Goal: Information Seeking & Learning: Learn about a topic

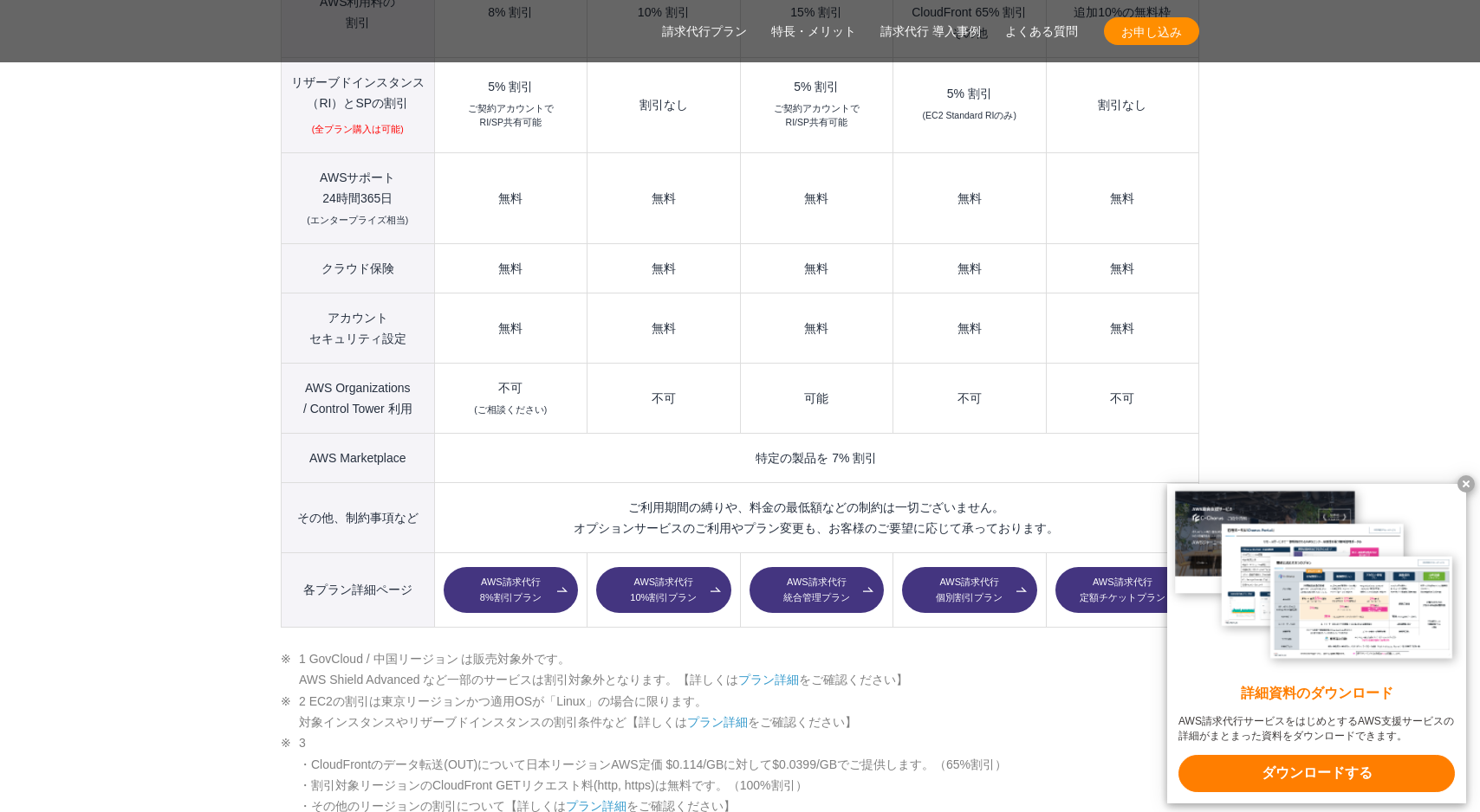
scroll to position [2383, 0]
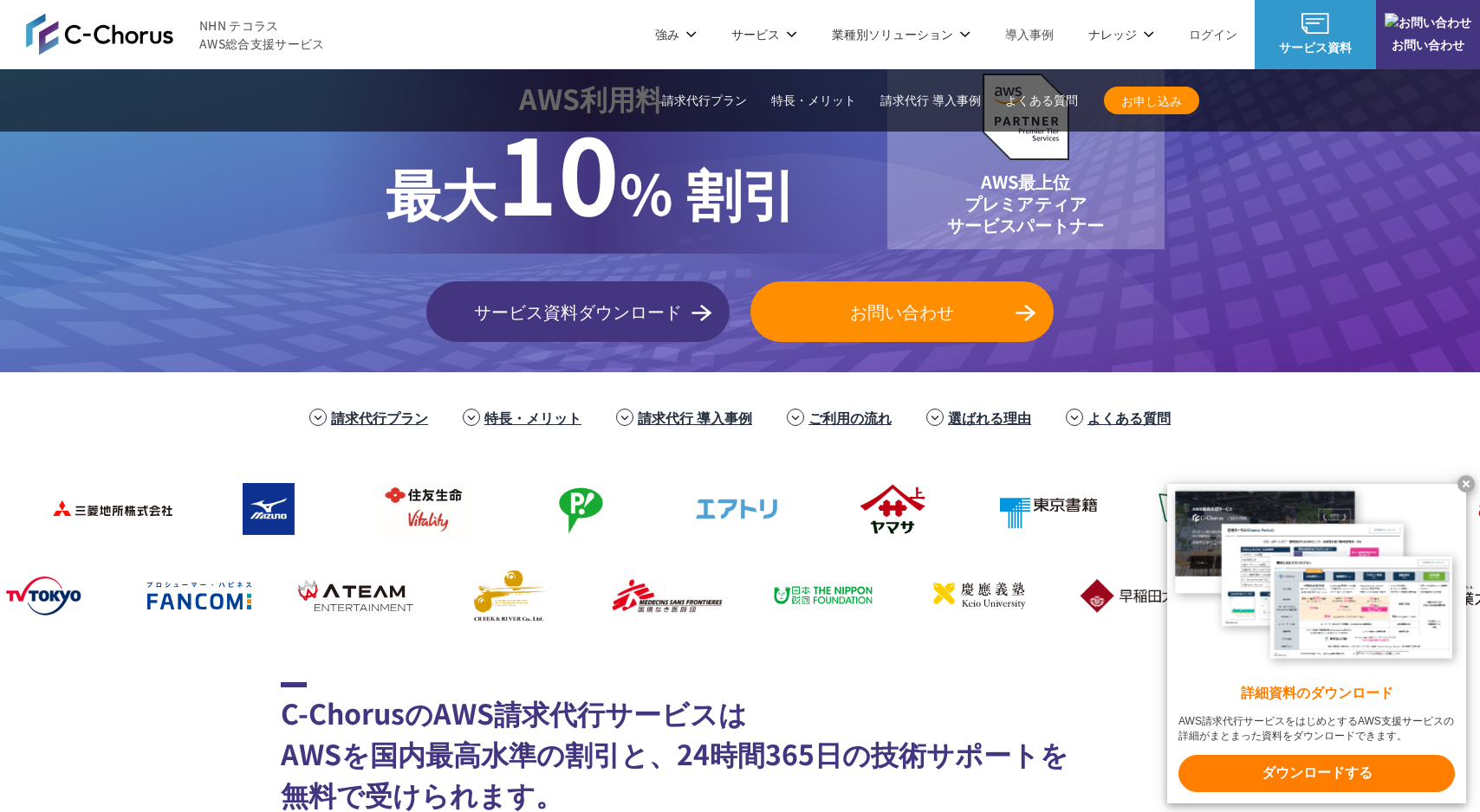
scroll to position [0, 0]
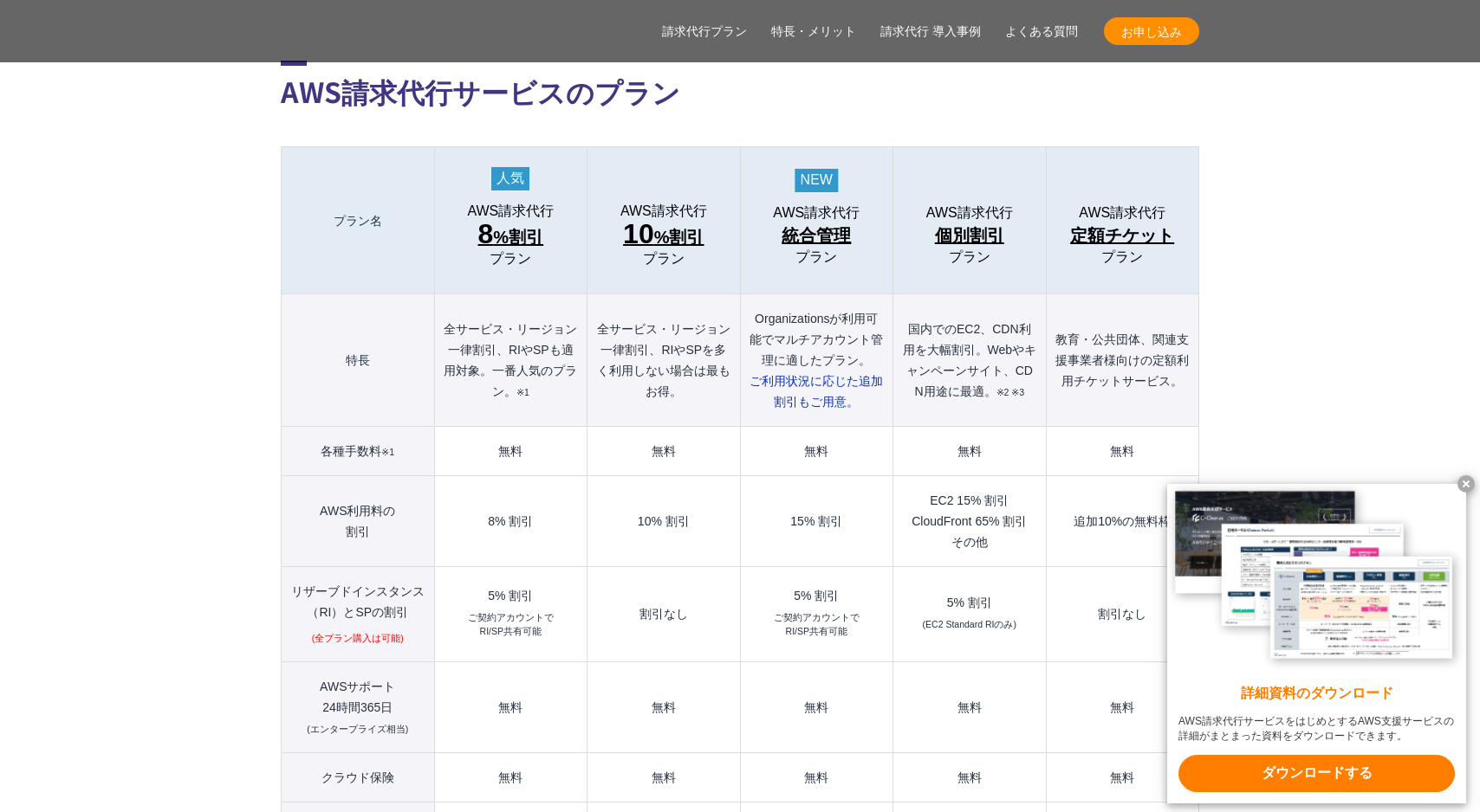
scroll to position [1844, 0]
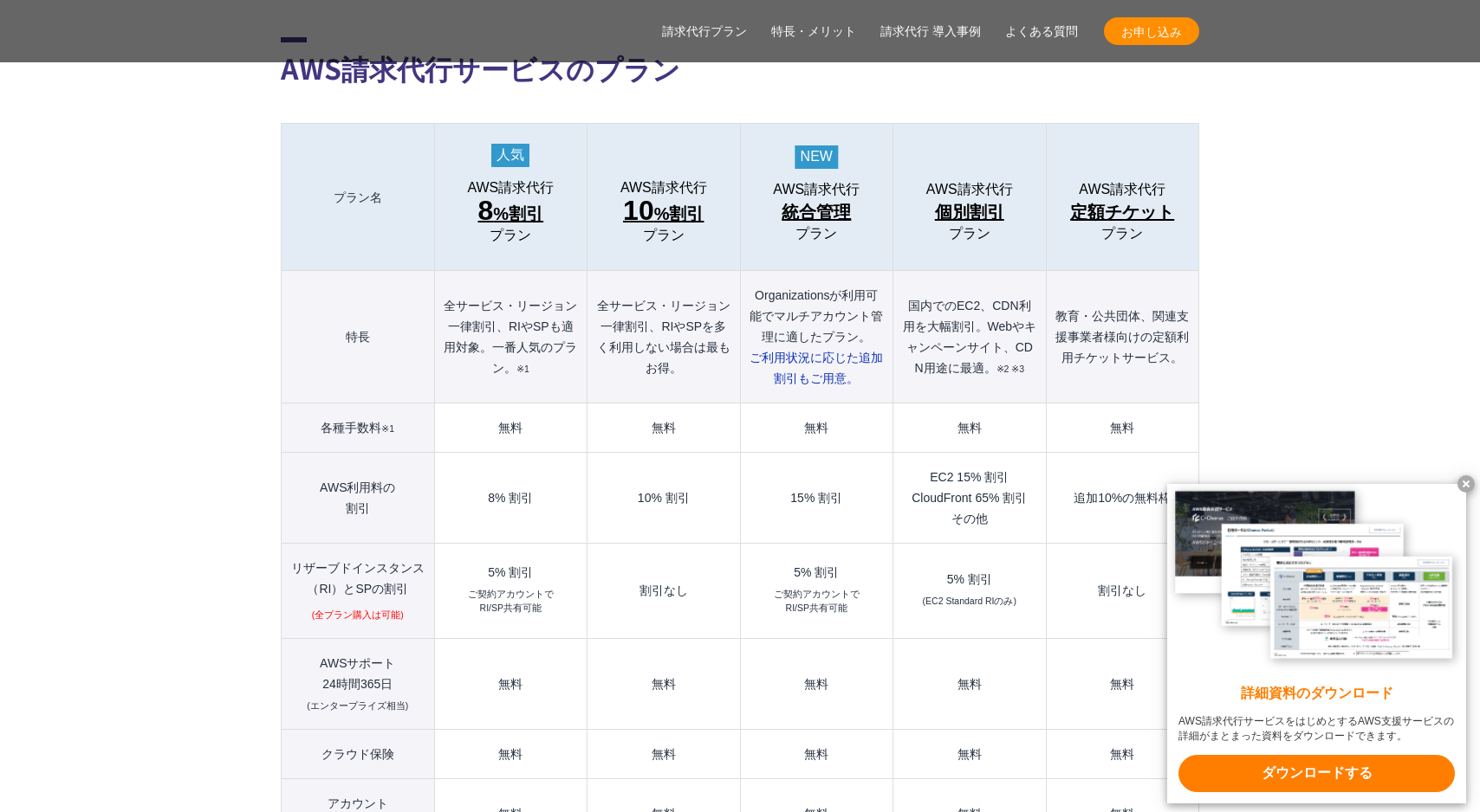
click at [673, 196] on span "10 %割引" at bounding box center [663, 211] width 81 height 31
click at [639, 195] on span "10" at bounding box center [638, 210] width 31 height 31
click at [820, 198] on span "統合管理" at bounding box center [816, 211] width 69 height 28
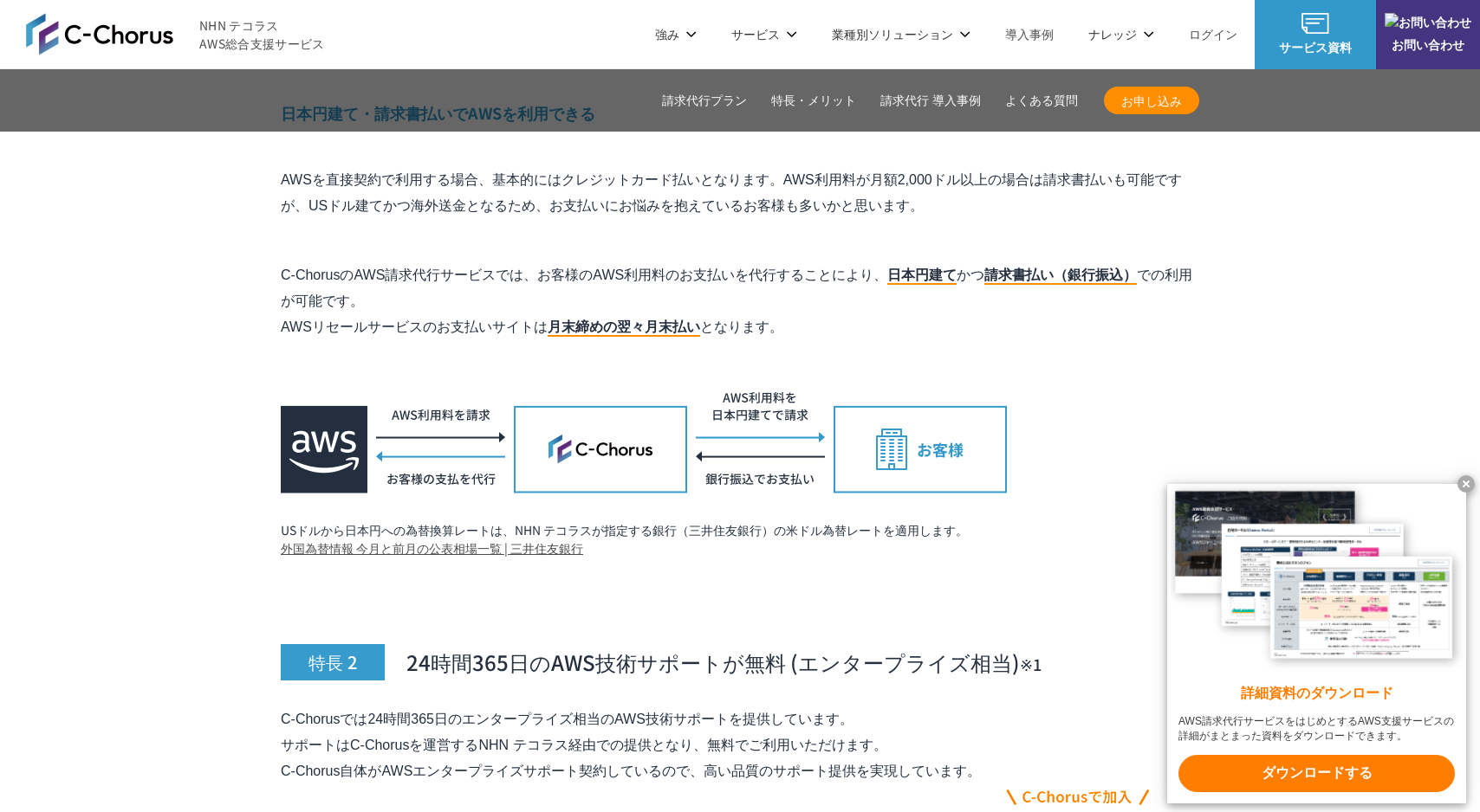
scroll to position [4999, 0]
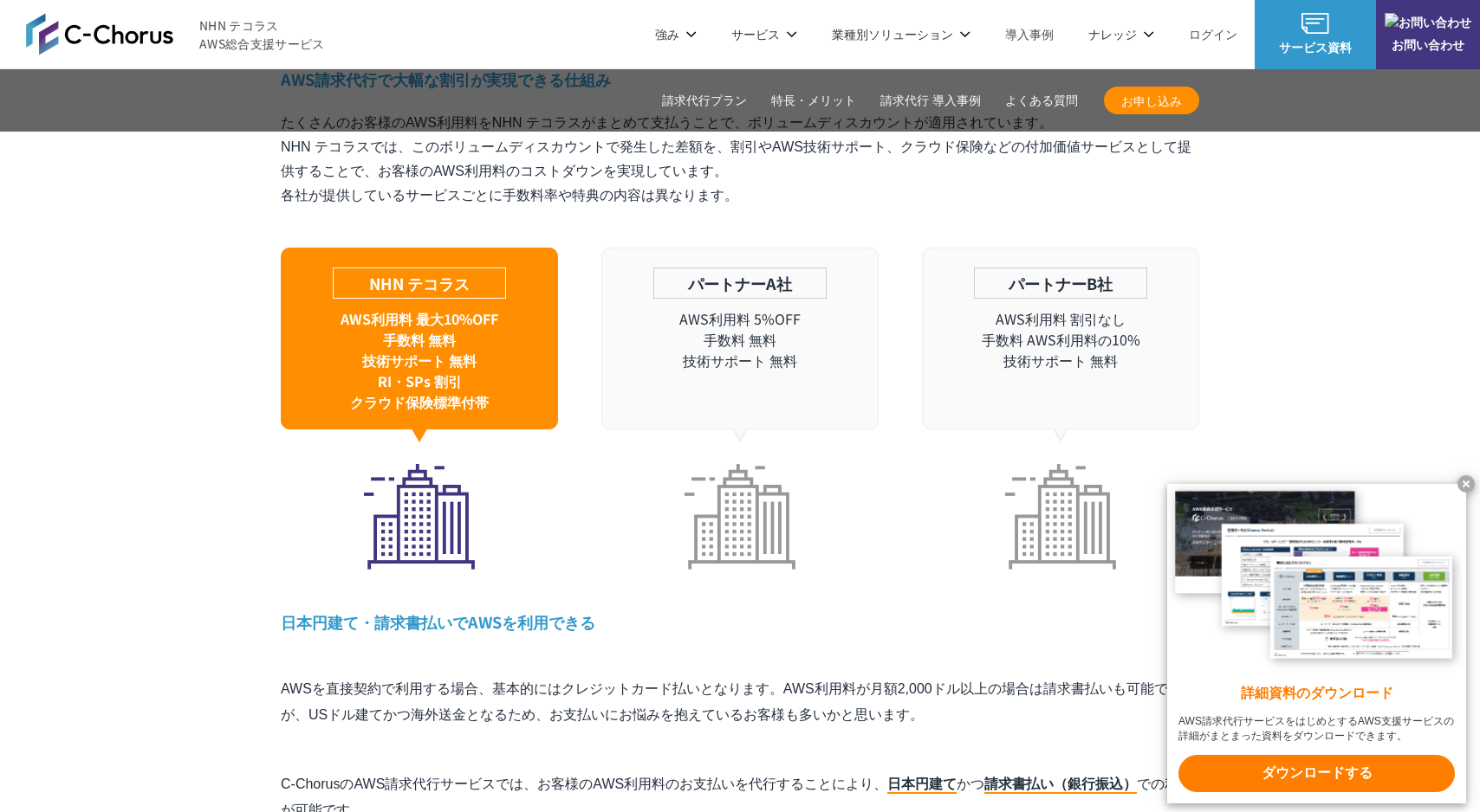
click at [790, 326] on p "AWS利用料 5%OFF 手数料 無料 技術サポート 無料" at bounding box center [740, 339] width 276 height 62
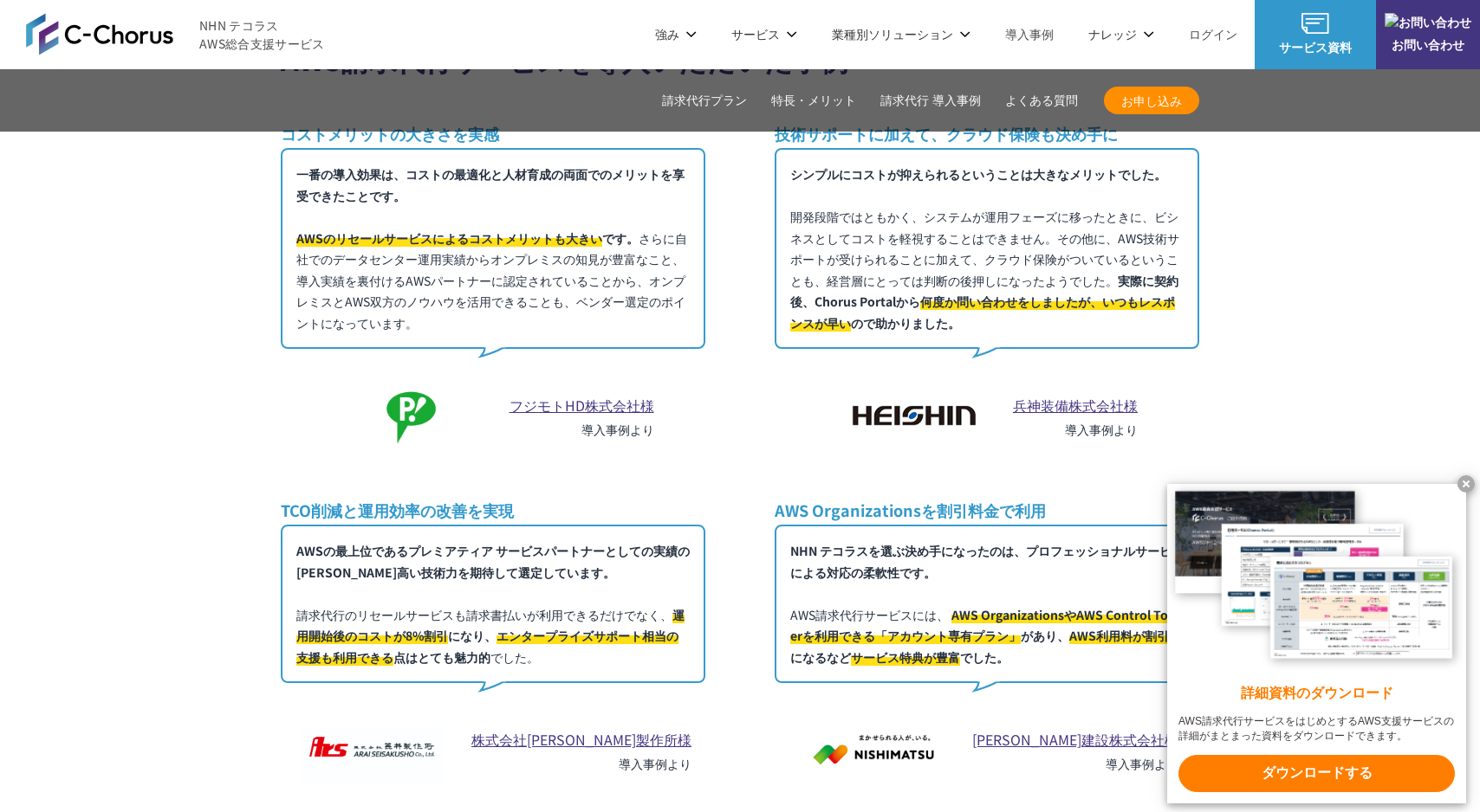
scroll to position [9855, 0]
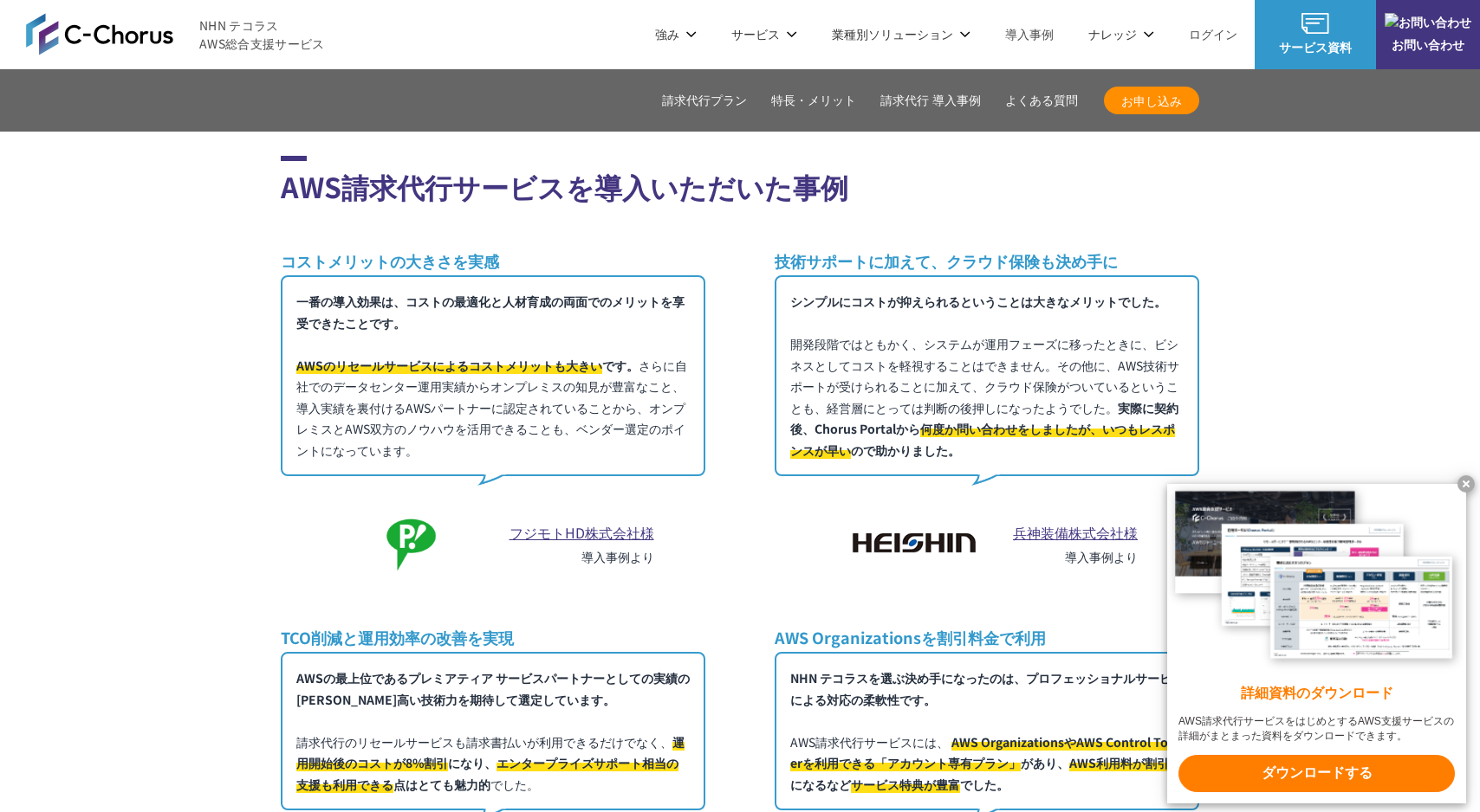
click at [1042, 522] on link "兵神装備株式会社様" at bounding box center [1076, 532] width 124 height 20
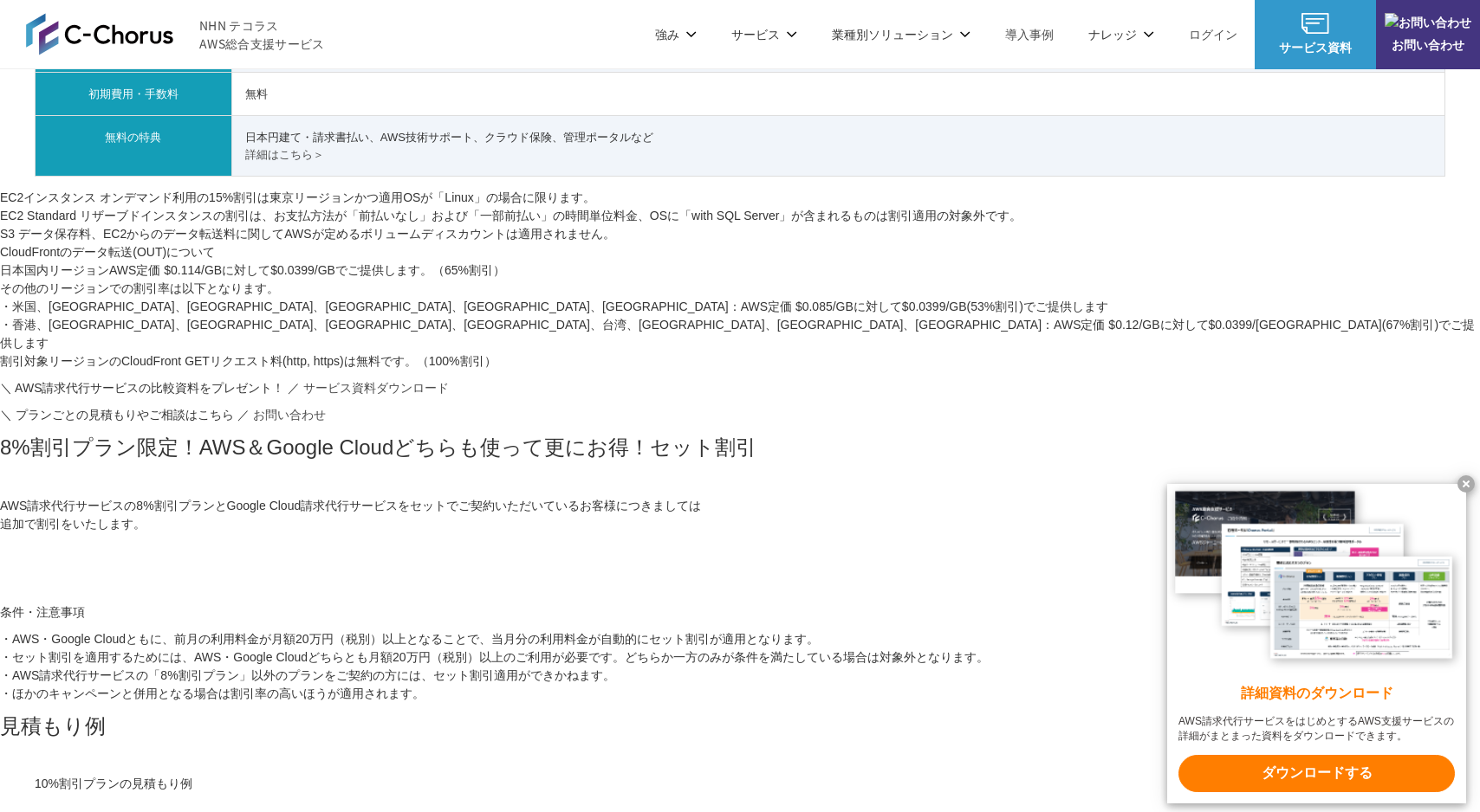
scroll to position [1110, 0]
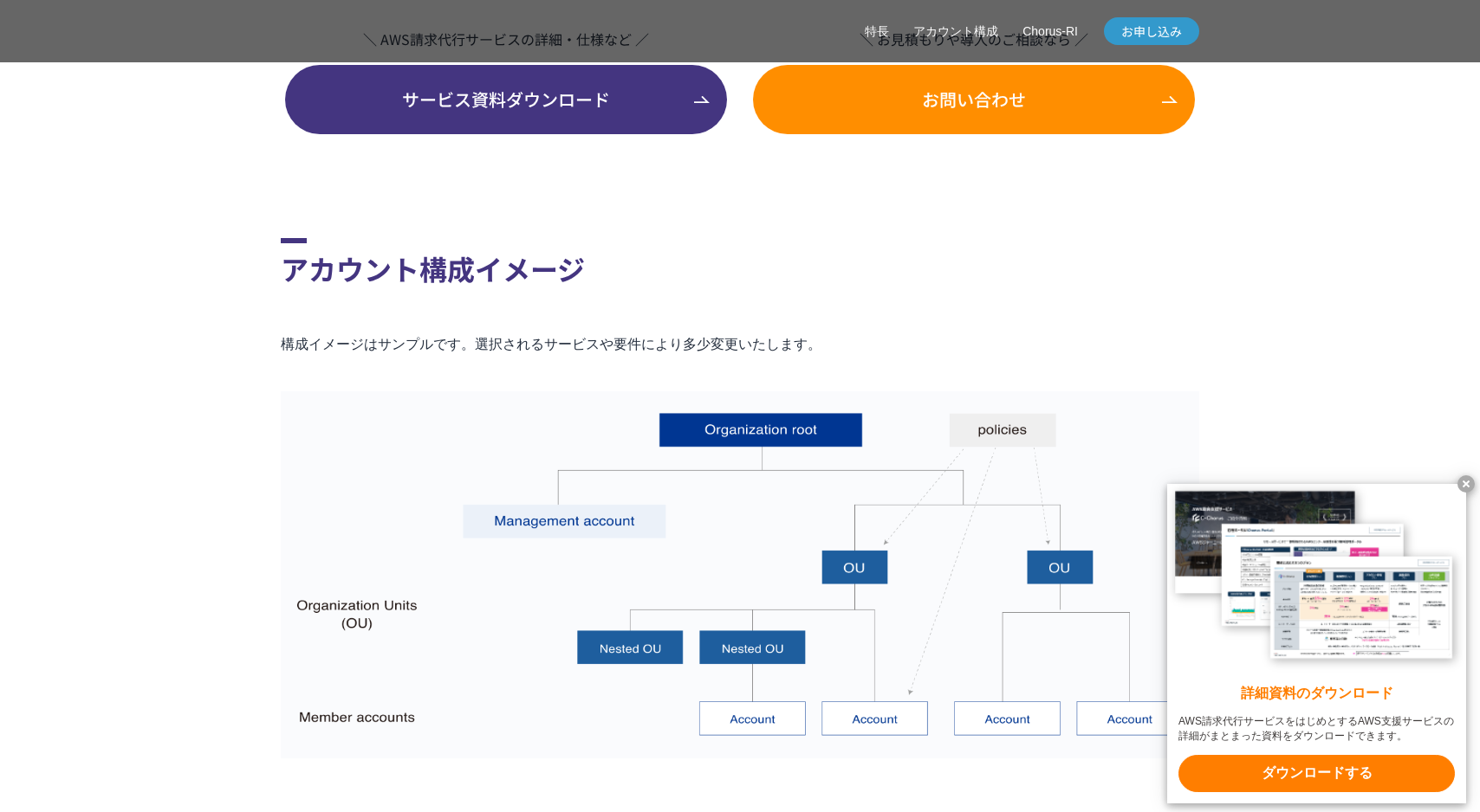
scroll to position [5290, 0]
